Goal: Find specific page/section: Find specific page/section

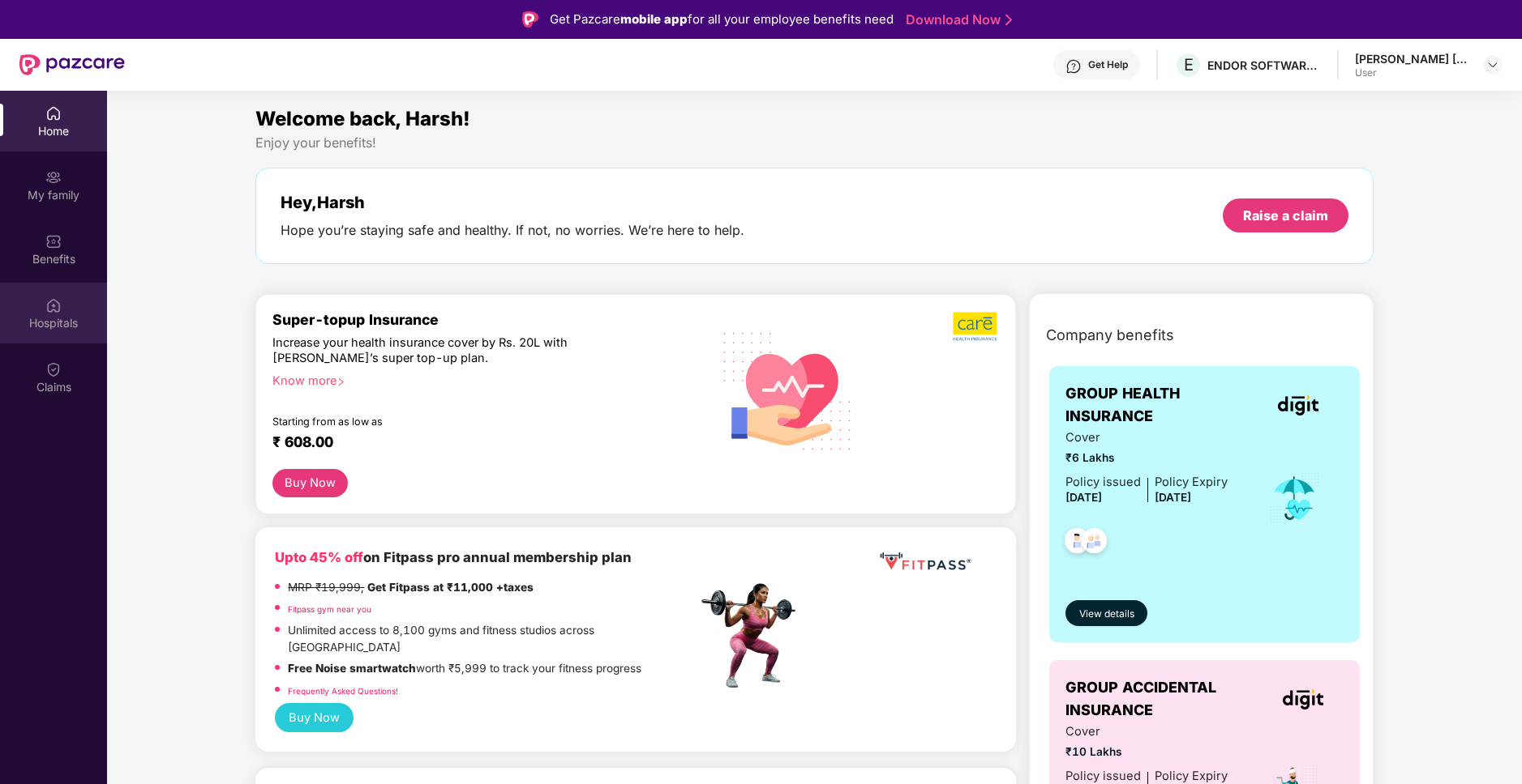
click at [59, 322] on div "Hospitals" at bounding box center [53, 324] width 107 height 17
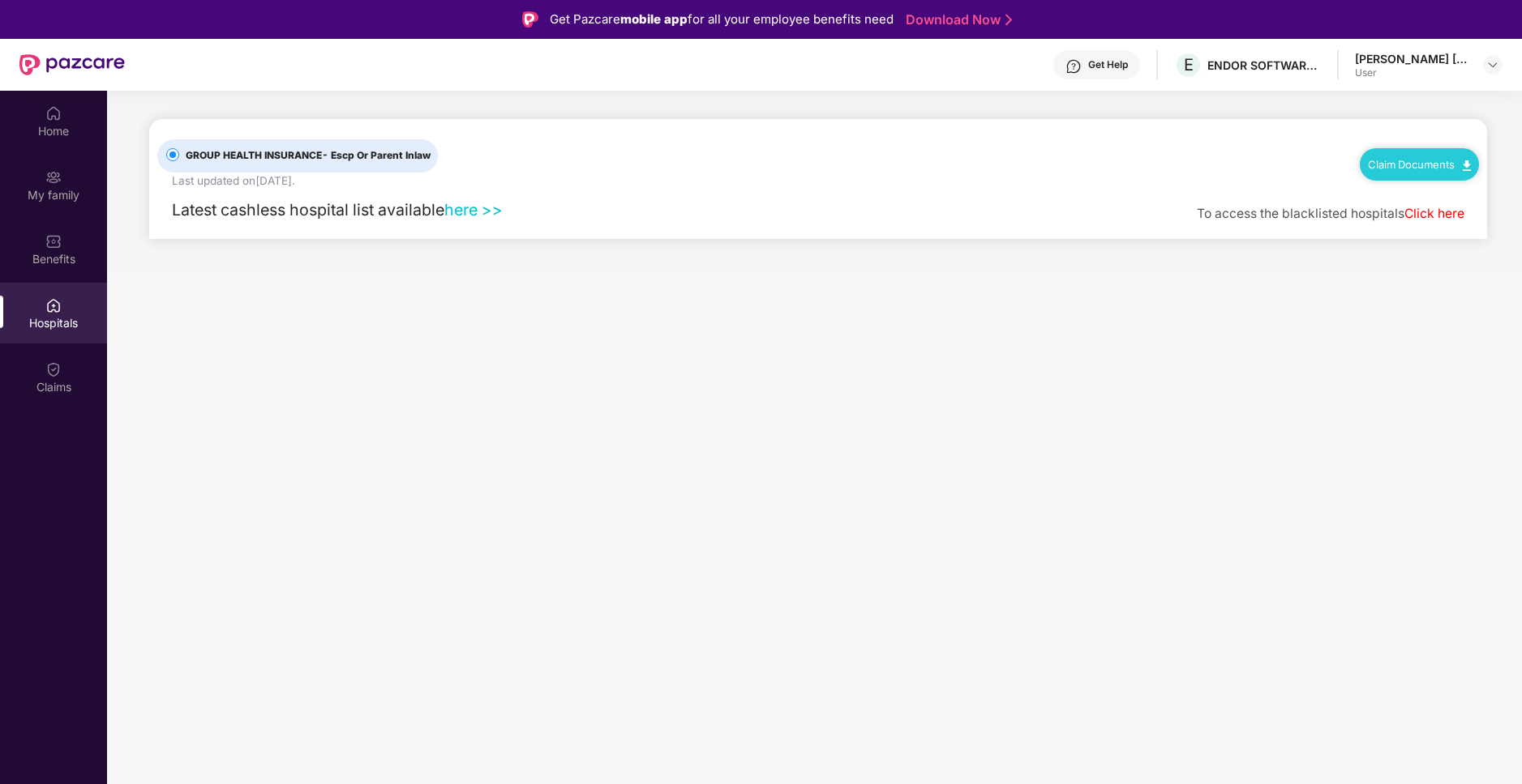
click at [485, 213] on link "here >>" at bounding box center [473, 209] width 58 height 19
